Goal: Download file/media

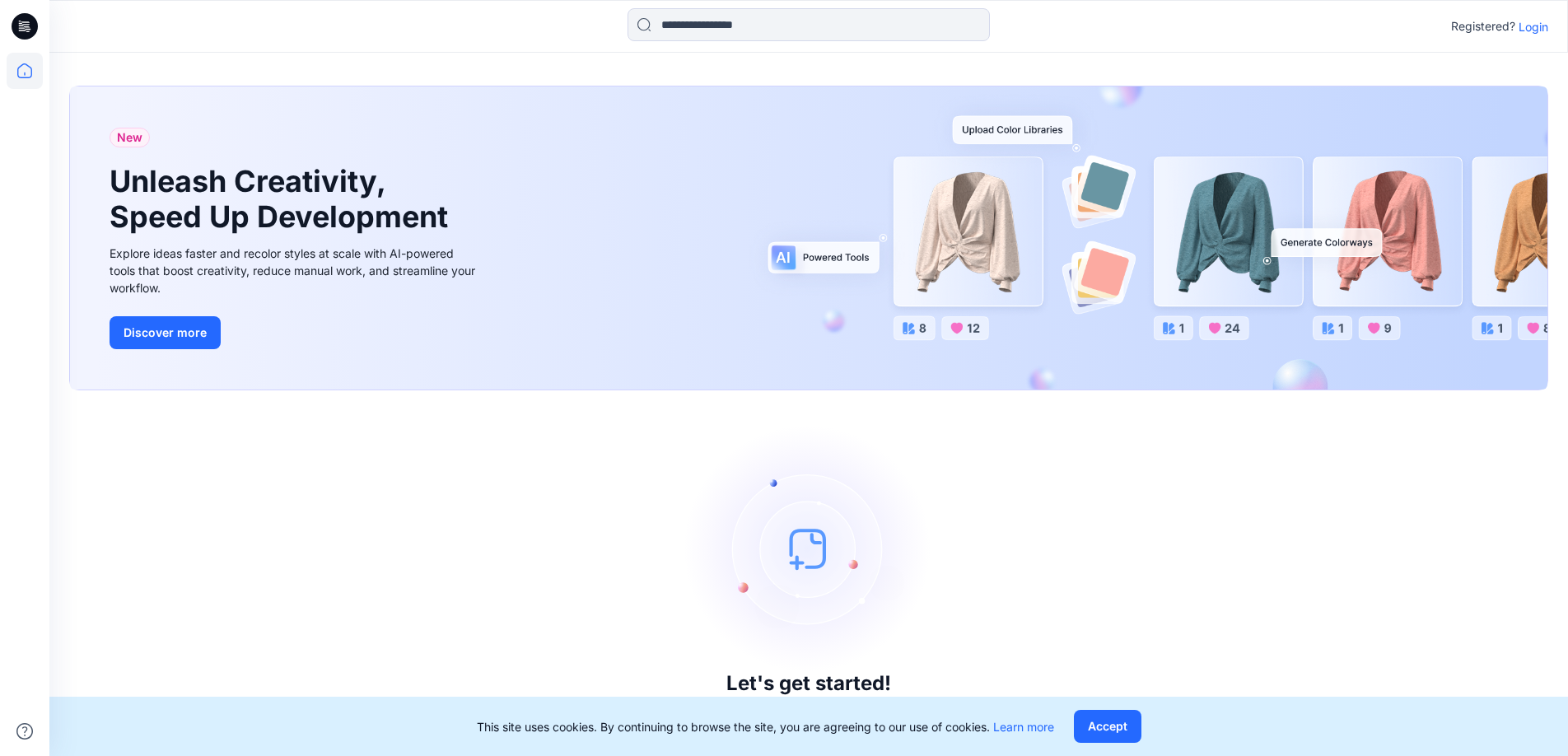
click at [1534, 32] on p "Login" at bounding box center [1533, 26] width 29 height 17
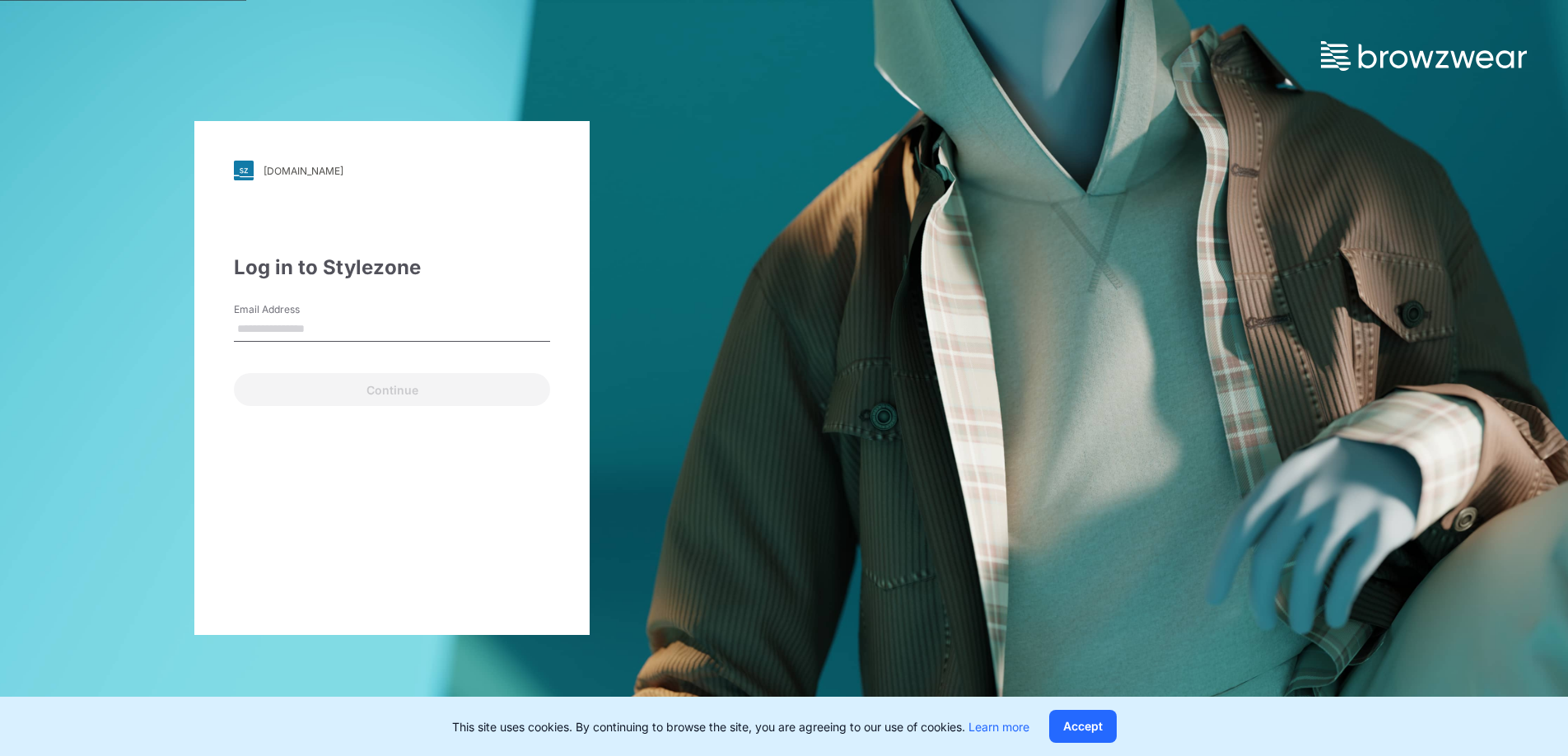
click at [267, 330] on input "Email Address" at bounding box center [392, 329] width 316 height 25
type input "**********"
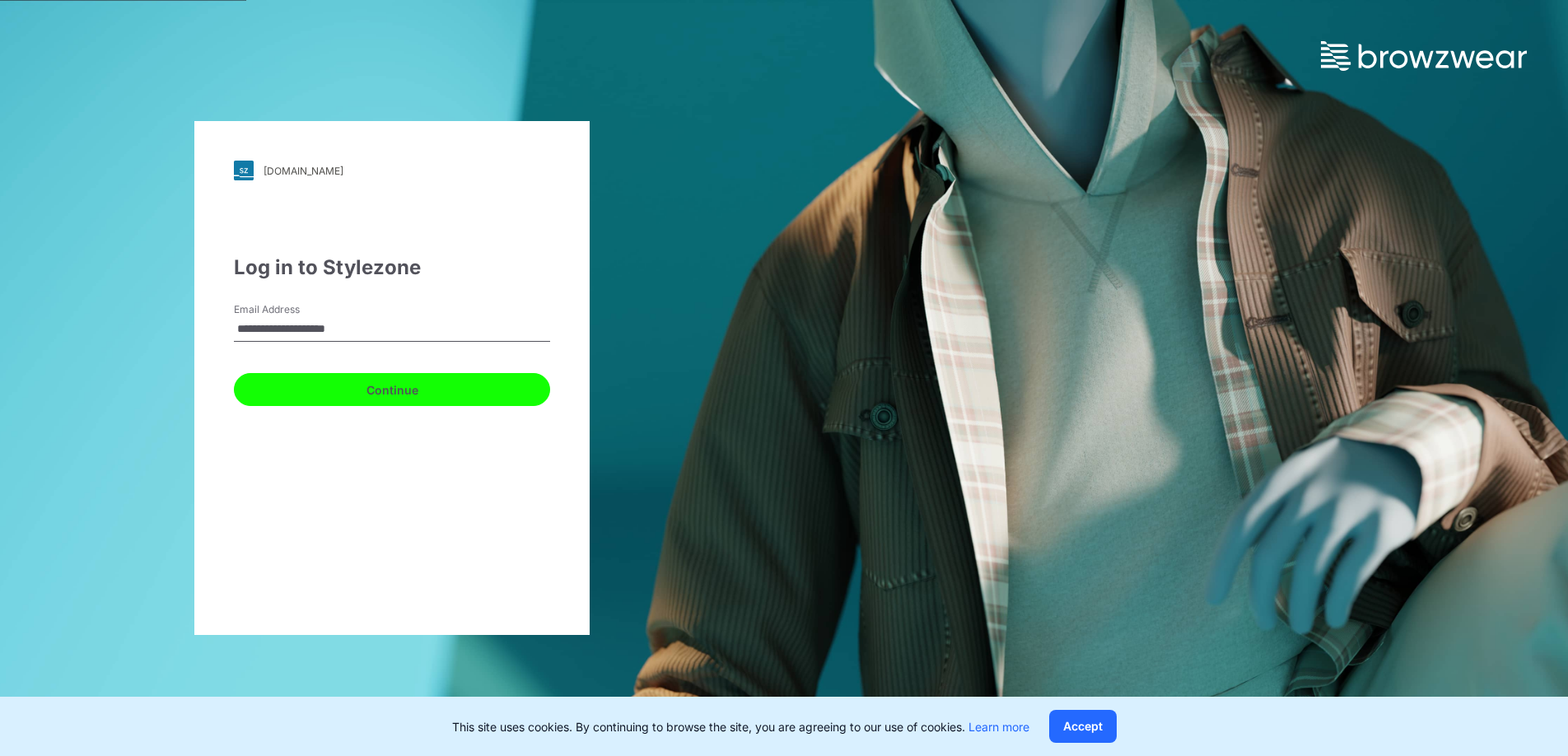
click at [516, 399] on button "Continue" at bounding box center [392, 389] width 316 height 33
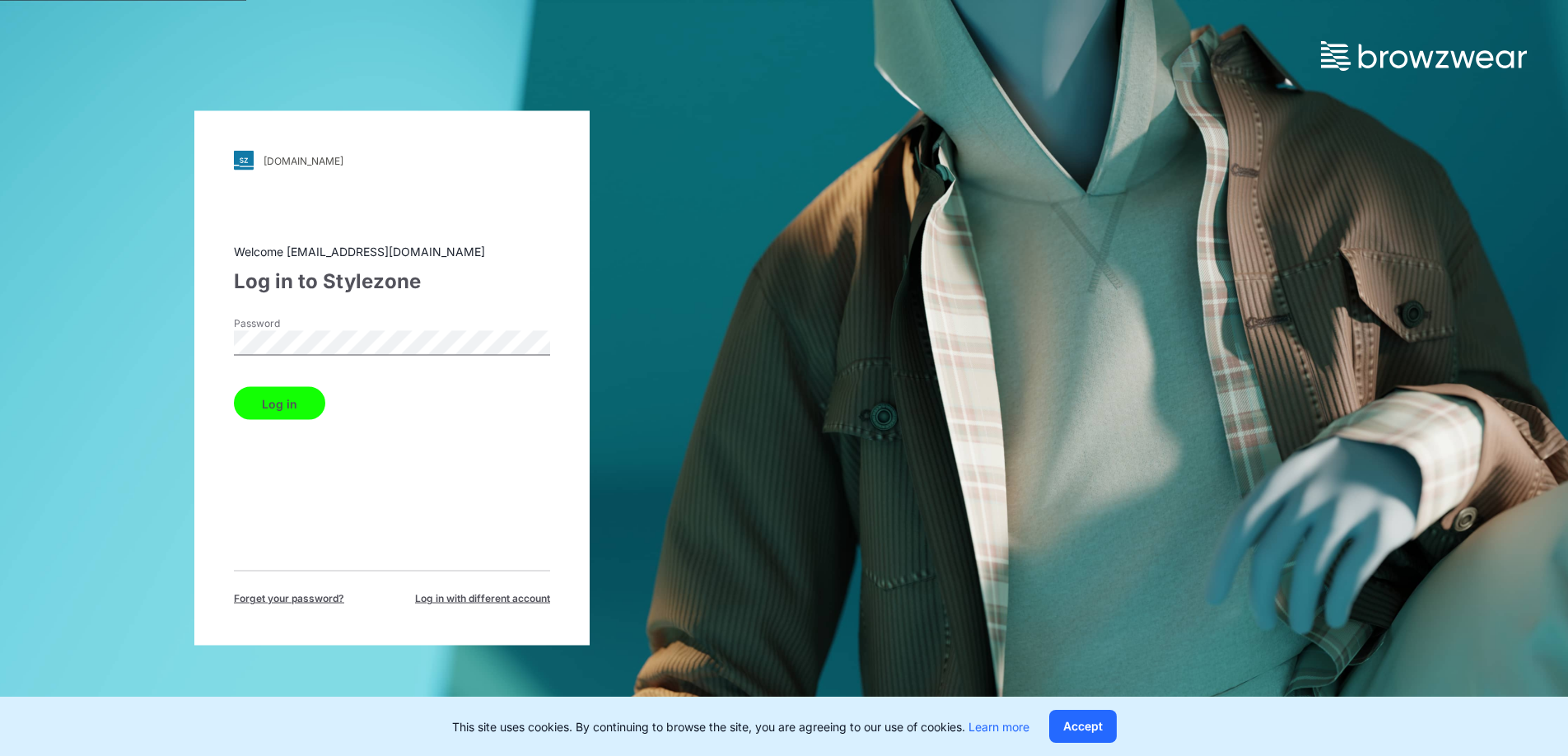
click at [299, 408] on button "Log in" at bounding box center [279, 403] width 91 height 33
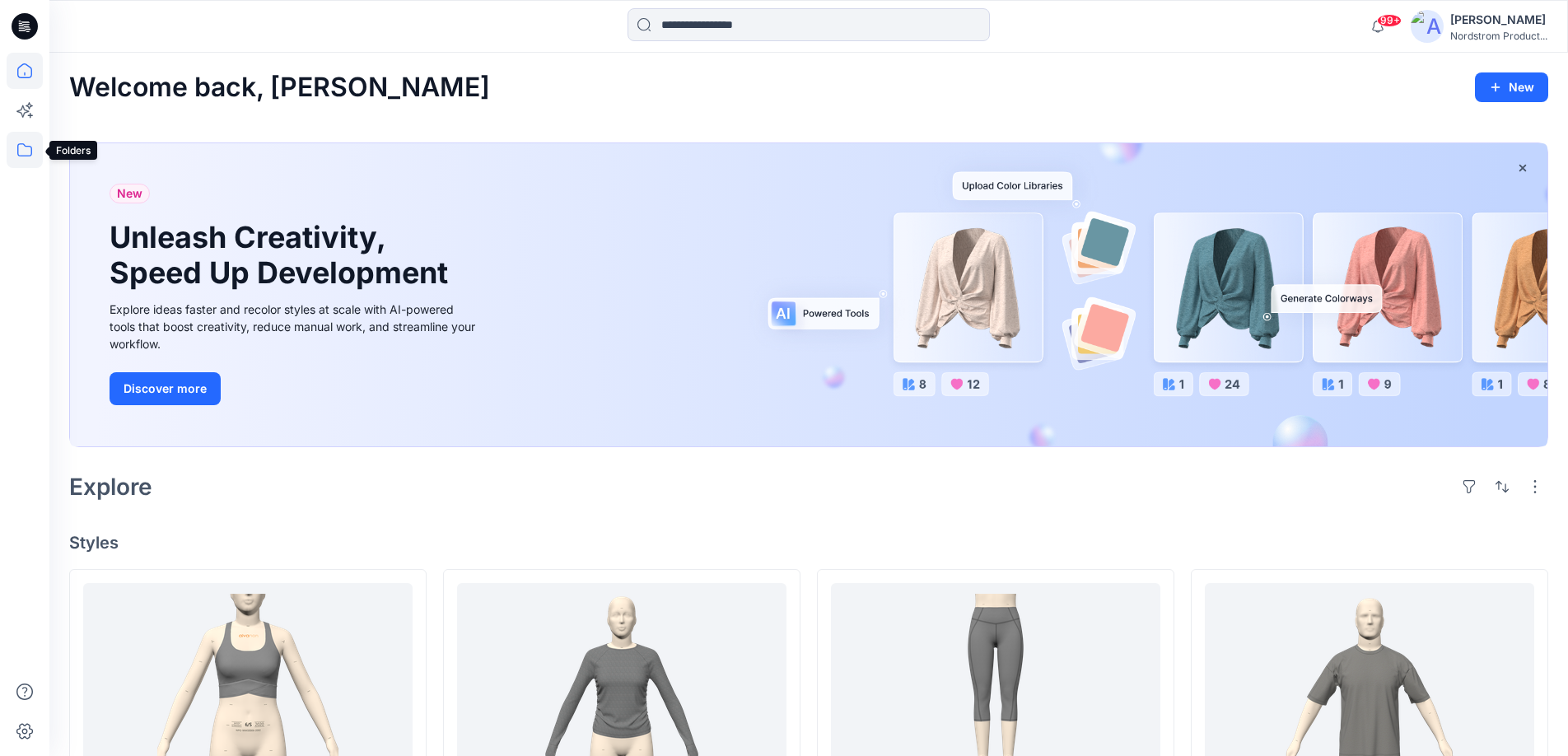
click at [27, 154] on icon at bounding box center [24, 149] width 36 height 36
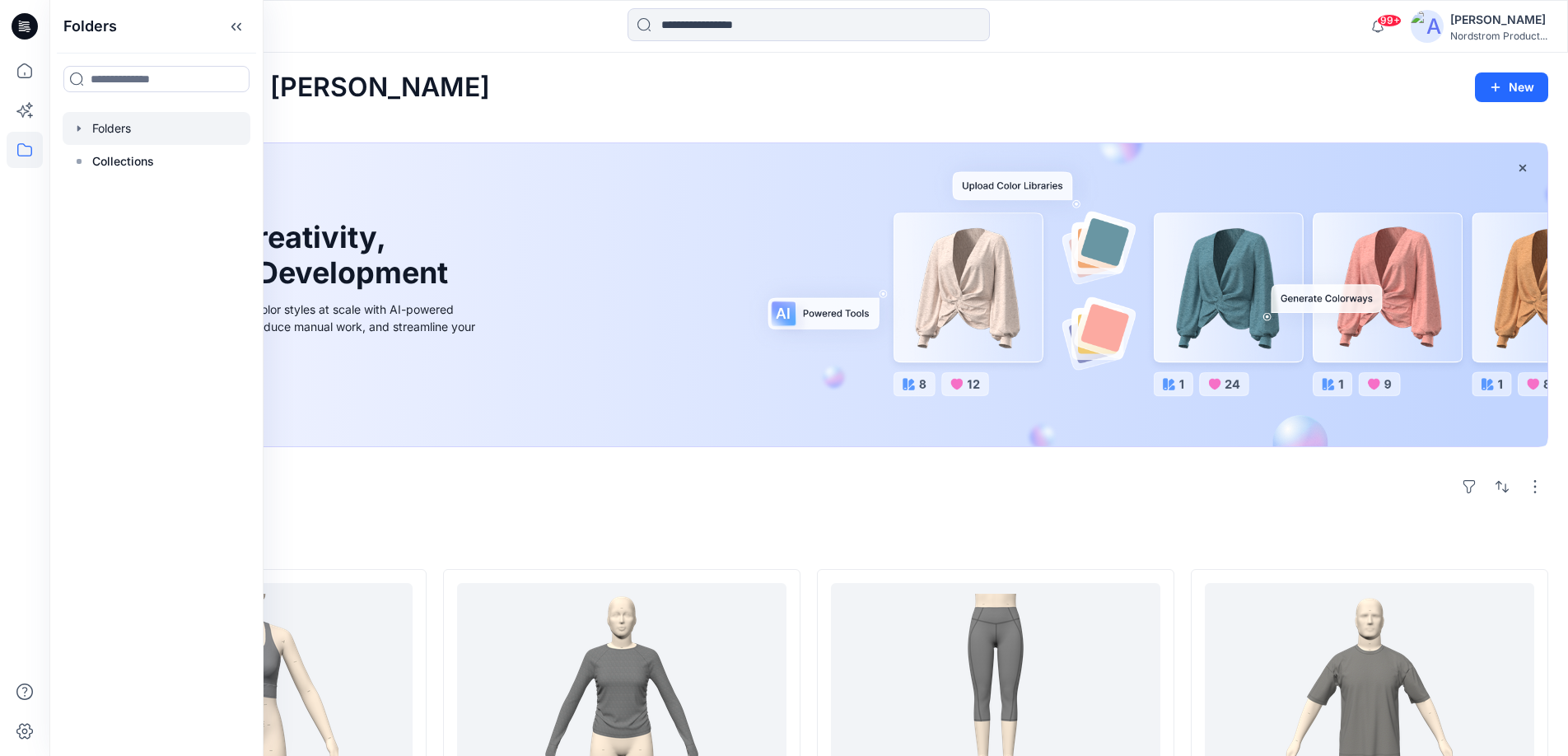
click at [121, 134] on div at bounding box center [157, 128] width 188 height 33
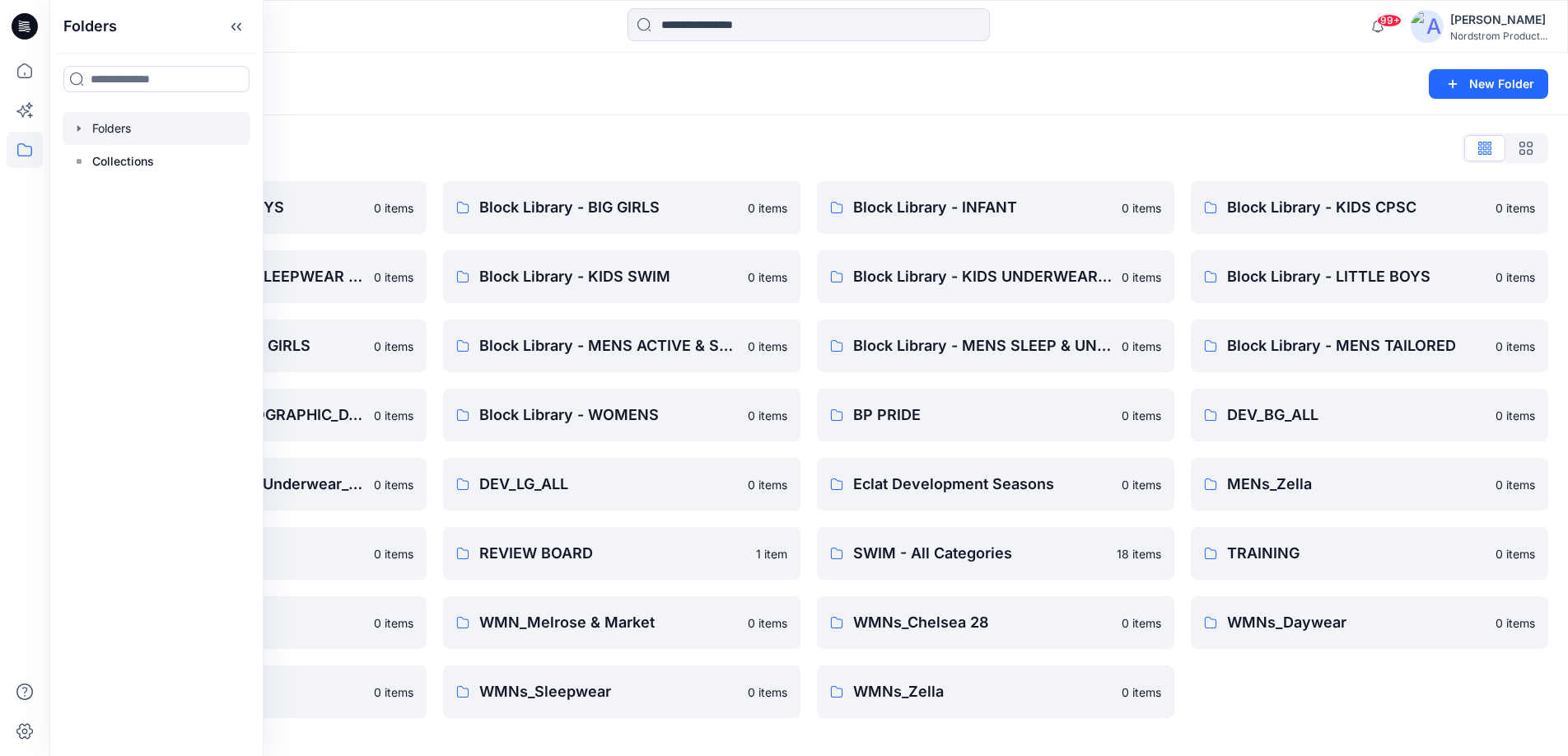
click at [793, 116] on div "Folders List Block Library - BIG BOYS 0 items Block Library - KIDS SLEEPWEAR AL…" at bounding box center [809, 426] width 1519 height 622
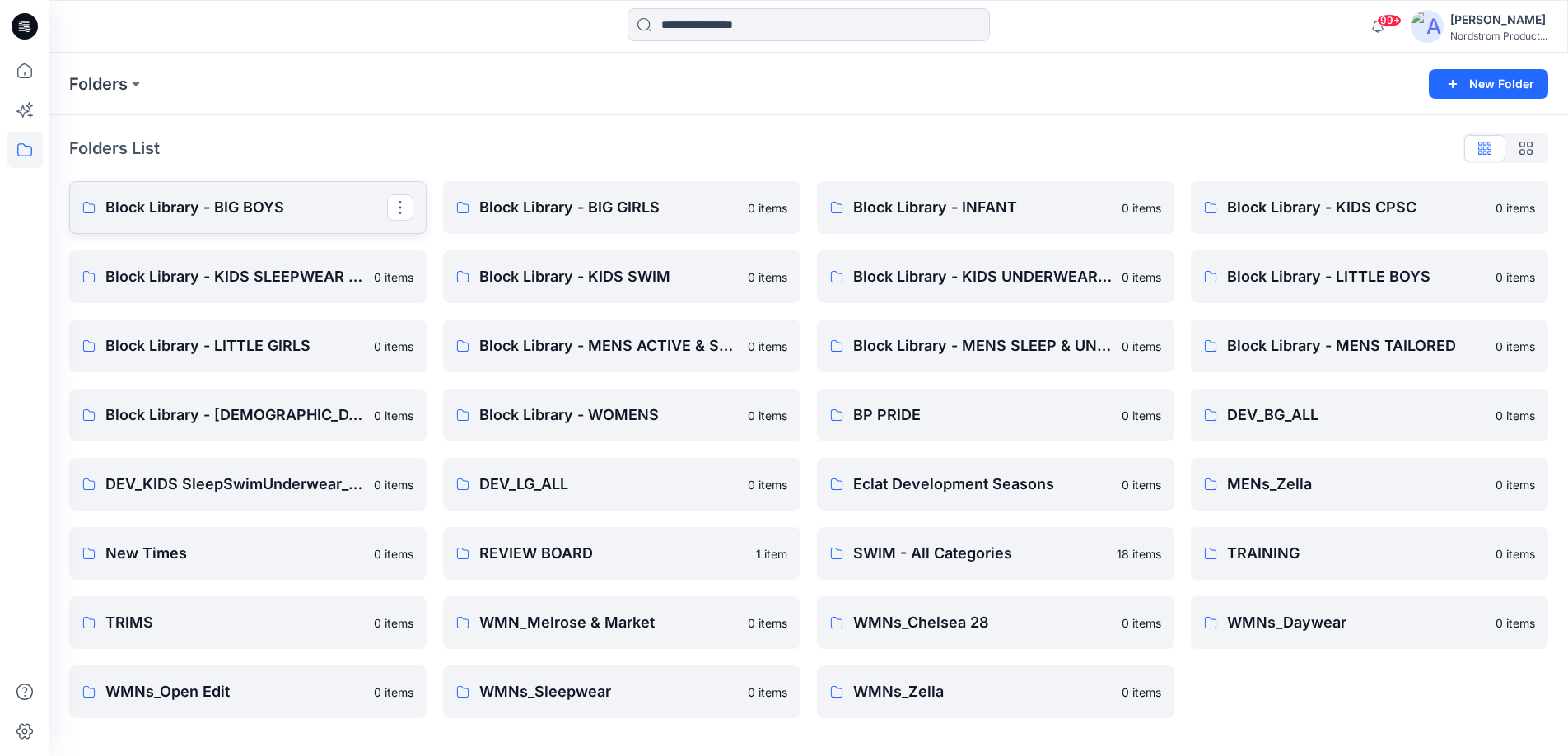
click at [245, 212] on p "Block Library - BIG BOYS" at bounding box center [246, 208] width 281 height 23
click at [1258, 271] on p "Block Library - LITTLE BOYS" at bounding box center [1367, 277] width 281 height 23
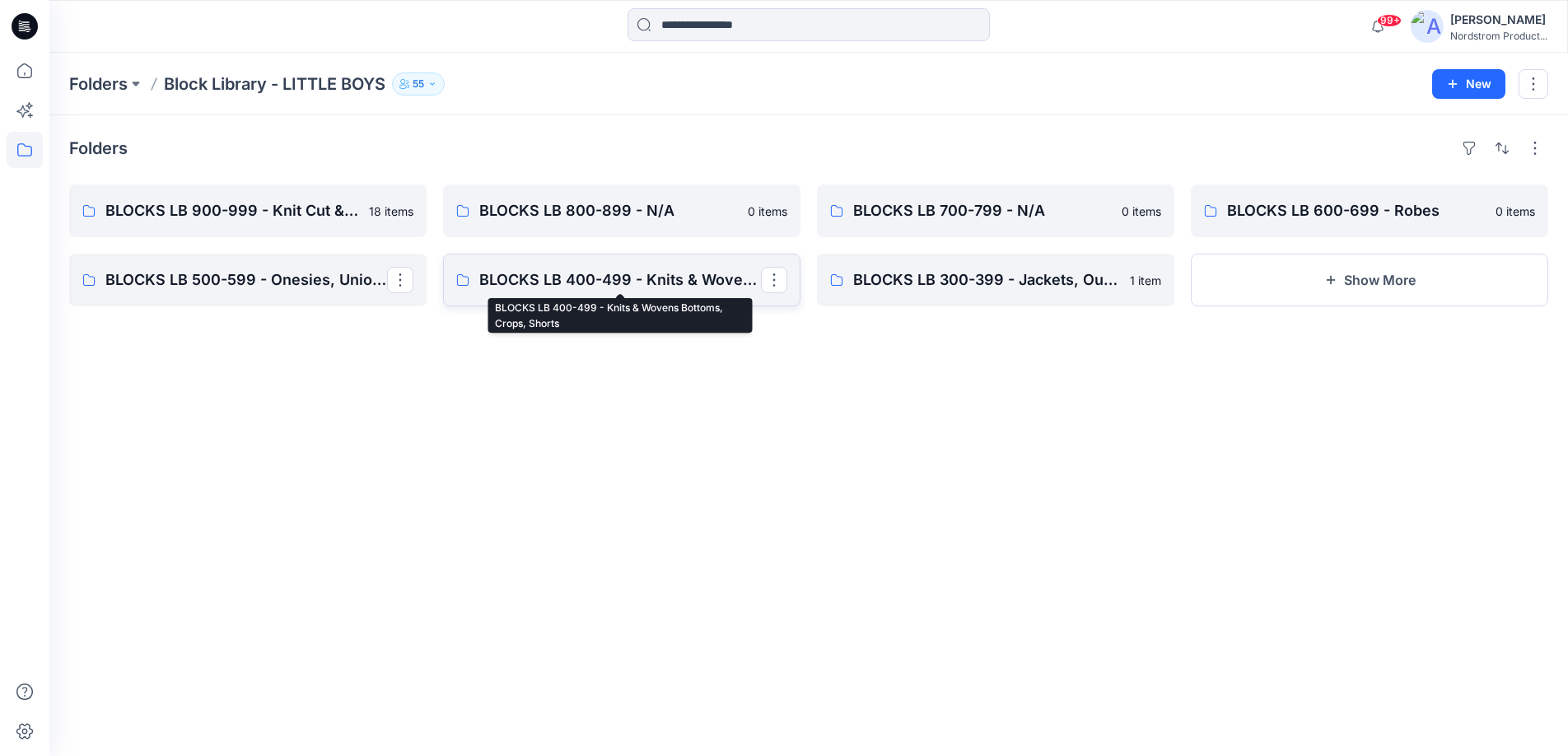
click at [691, 282] on p "BLOCKS LB 400-499 - Knits & Wovens Bottoms, Crops, Shorts" at bounding box center [620, 280] width 281 height 23
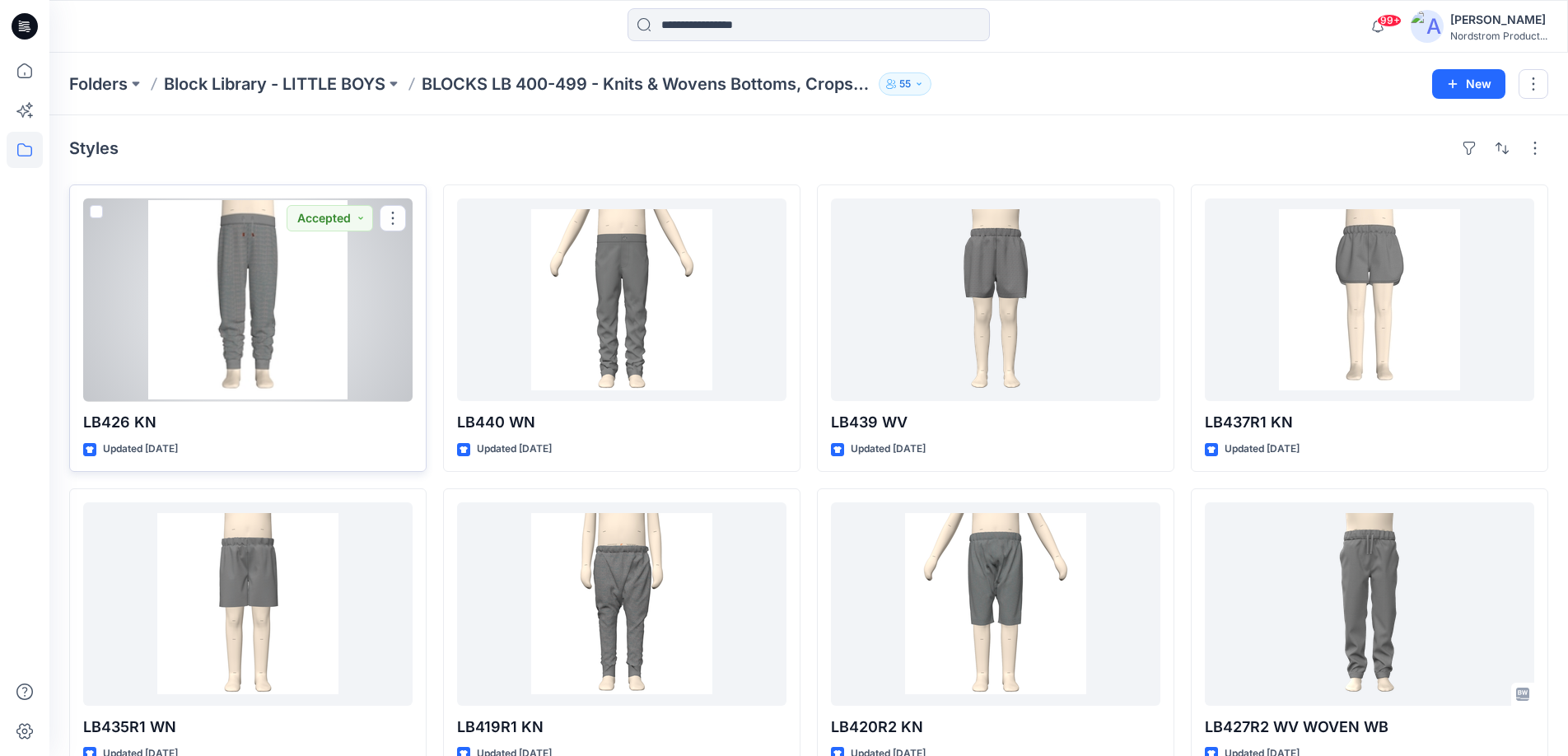
click at [210, 311] on div at bounding box center [248, 300] width 329 height 202
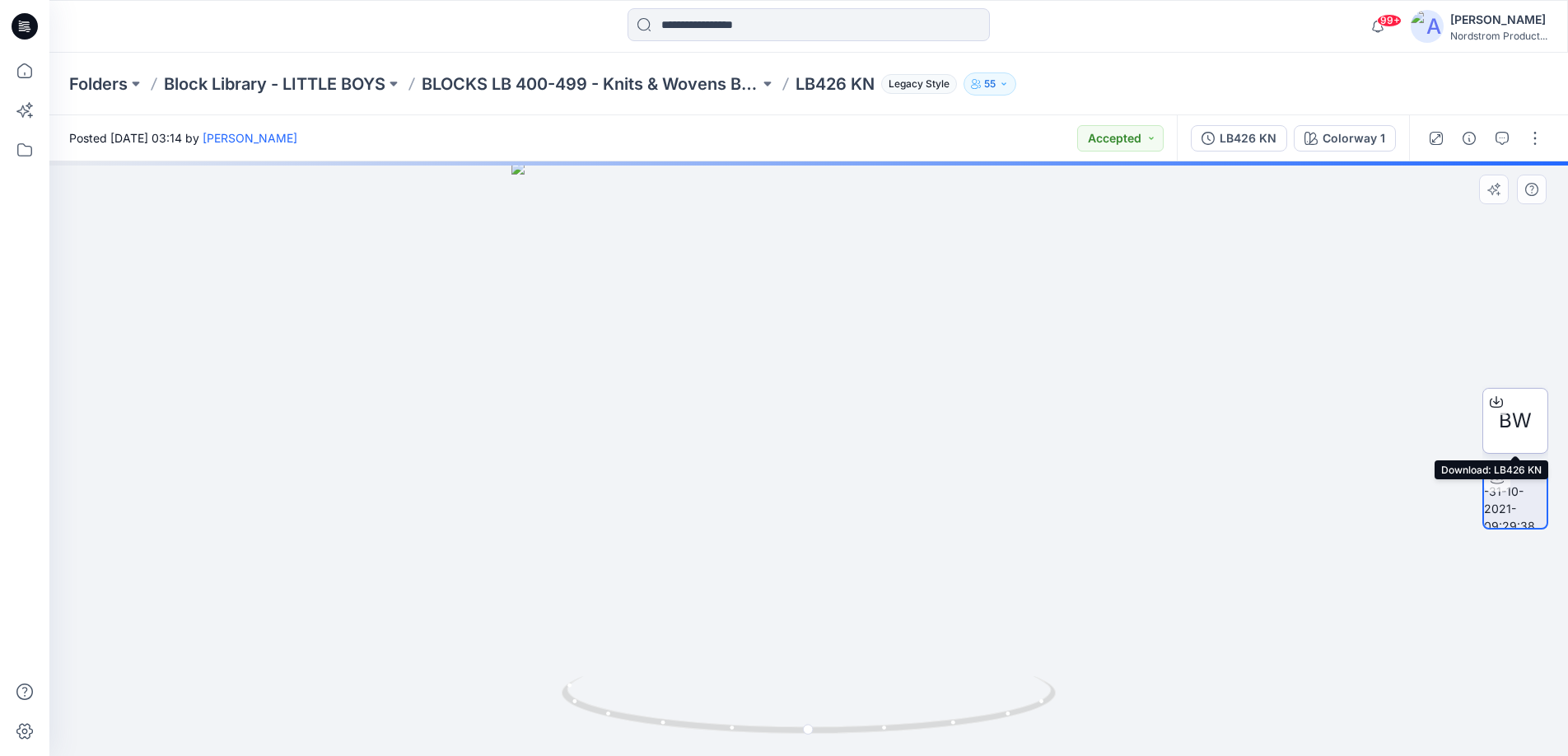
click at [1501, 404] on icon at bounding box center [1496, 401] width 13 height 13
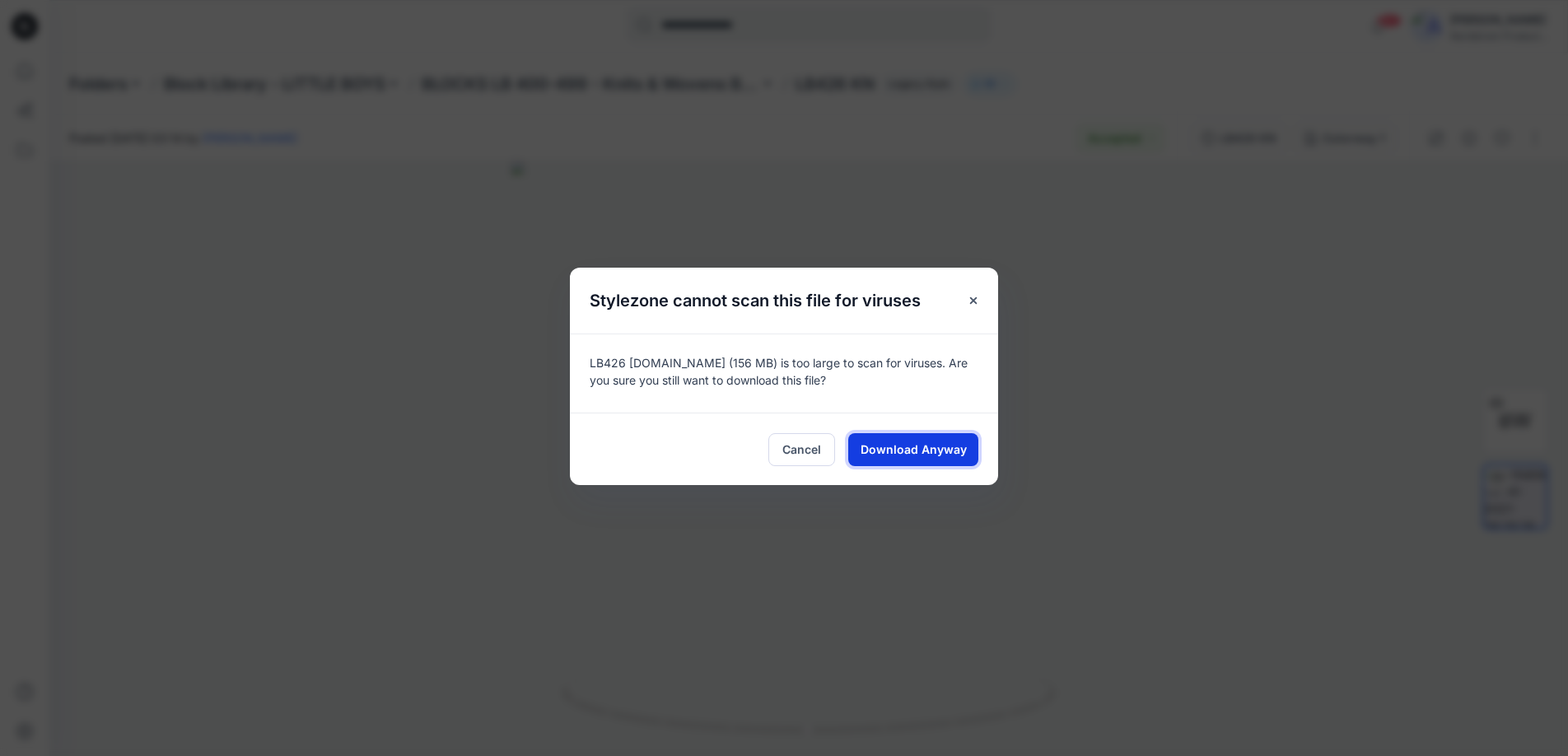
click at [901, 452] on span "Download Anyway" at bounding box center [914, 448] width 107 height 17
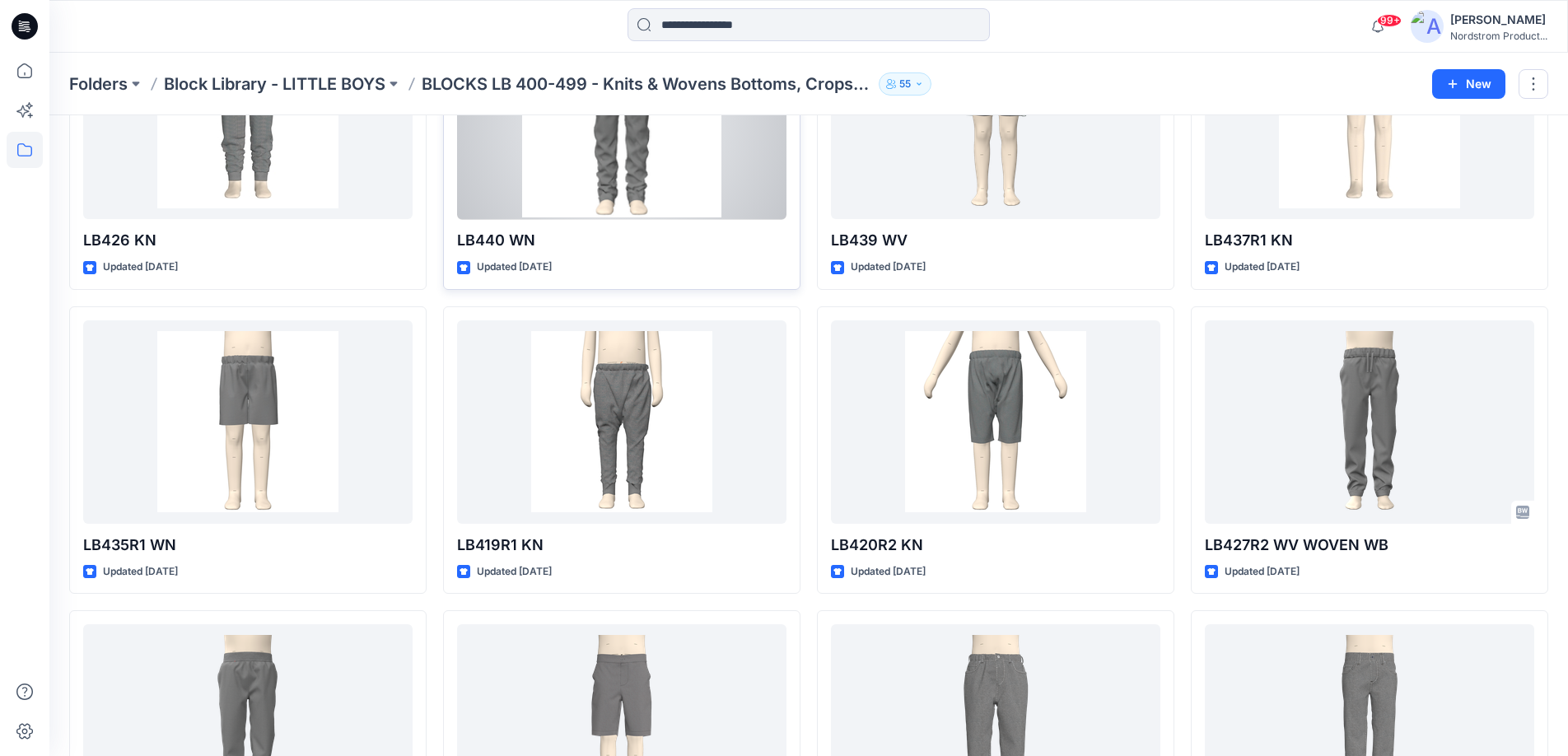
scroll to position [403, 0]
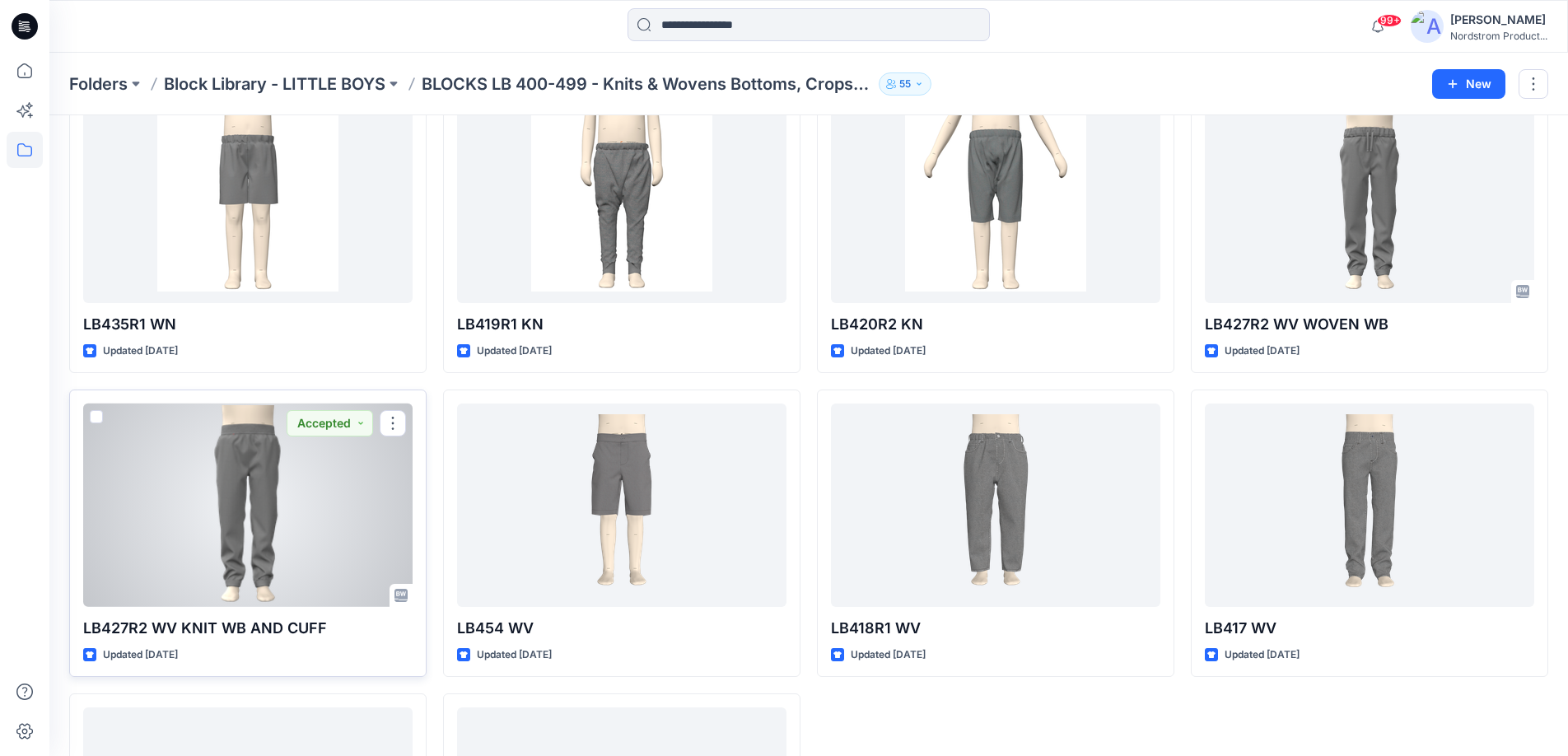
click at [266, 493] on div at bounding box center [248, 505] width 329 height 202
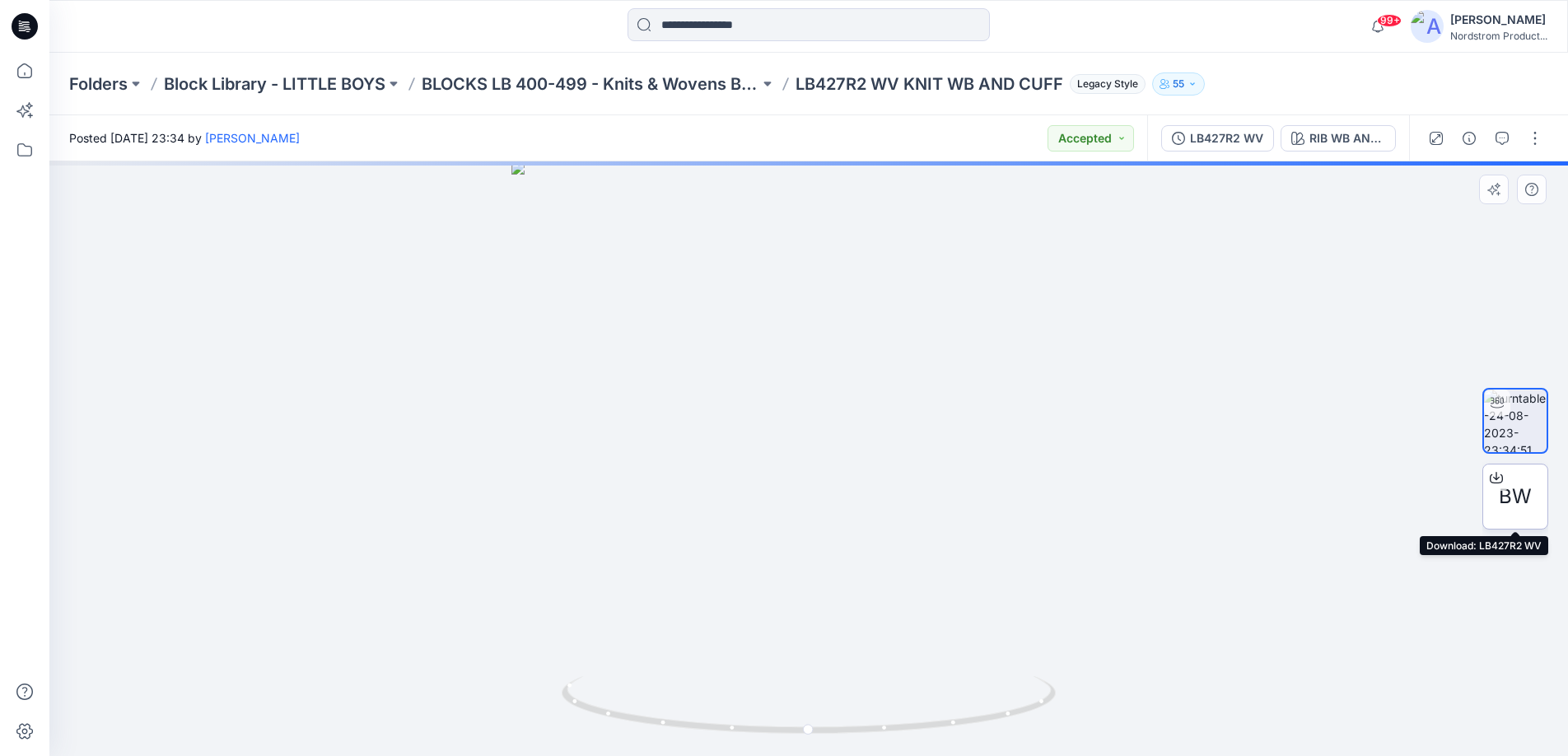
click at [1496, 476] on icon at bounding box center [1496, 476] width 6 height 8
